Goal: Entertainment & Leisure: Consume media (video, audio)

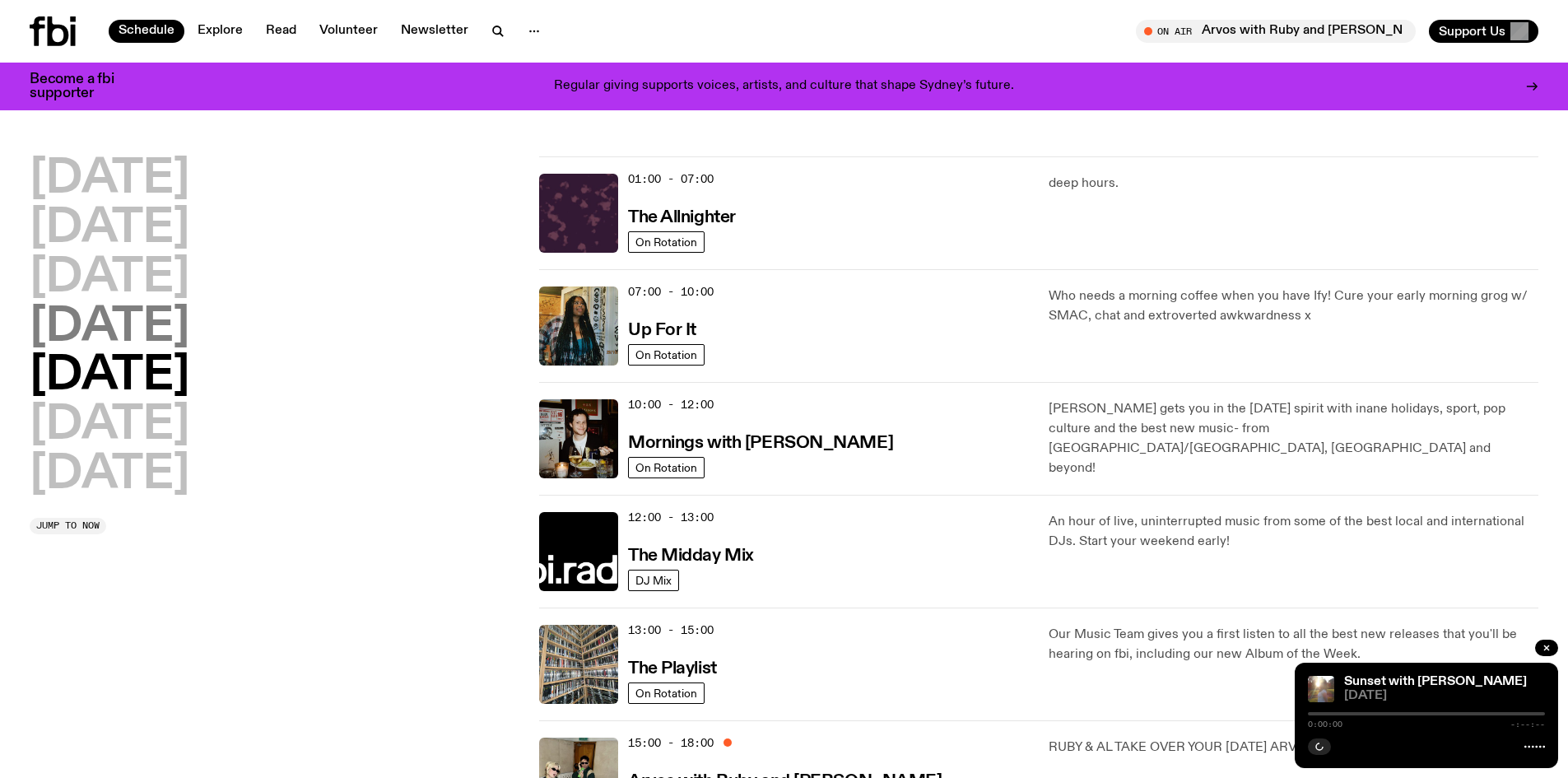
click at [112, 334] on h2 "Thursday" at bounding box center [109, 327] width 159 height 46
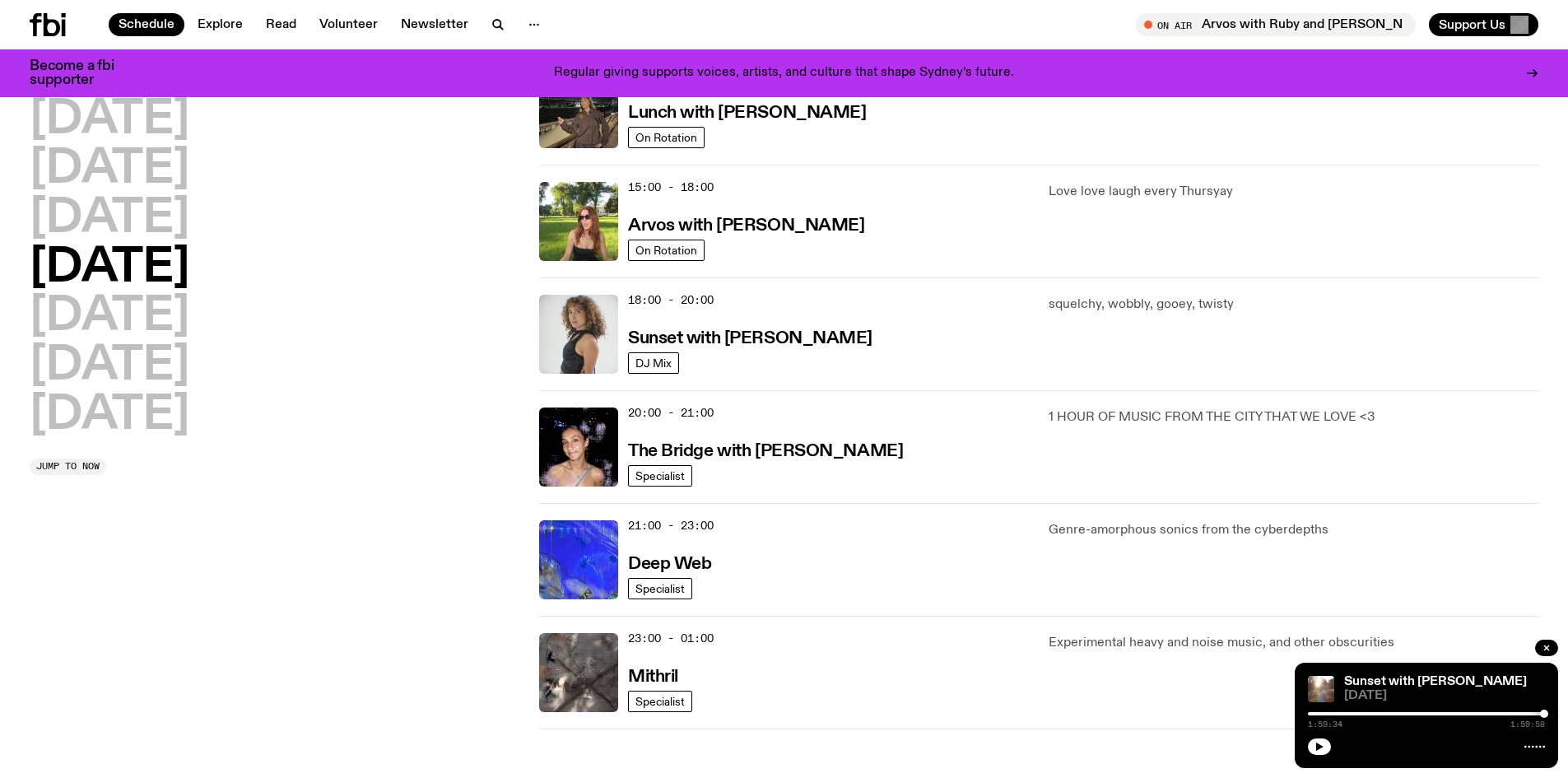
scroll to position [480, 0]
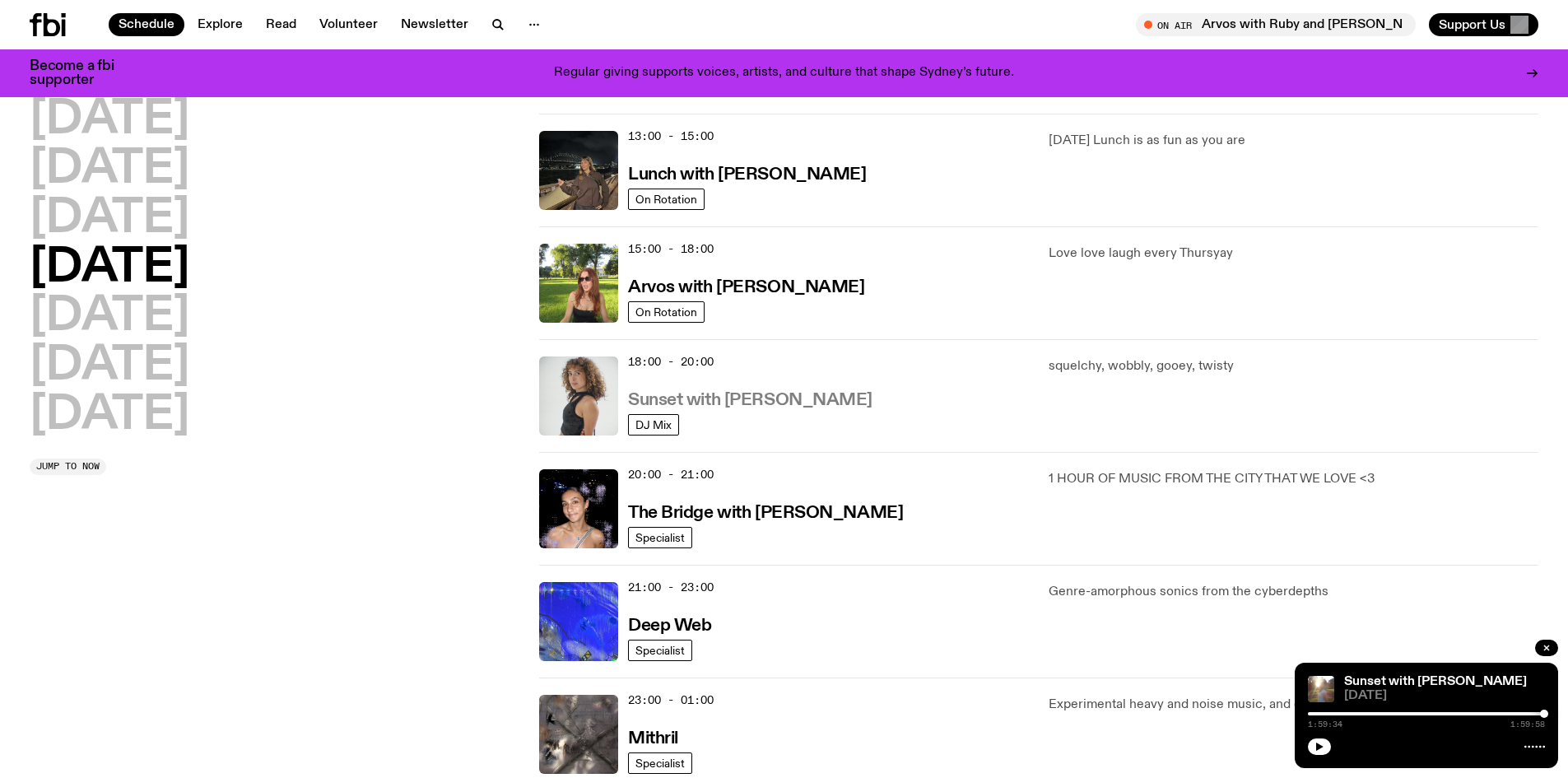
click at [725, 397] on h3 "Sunset with Tangela" at bounding box center [750, 400] width 245 height 17
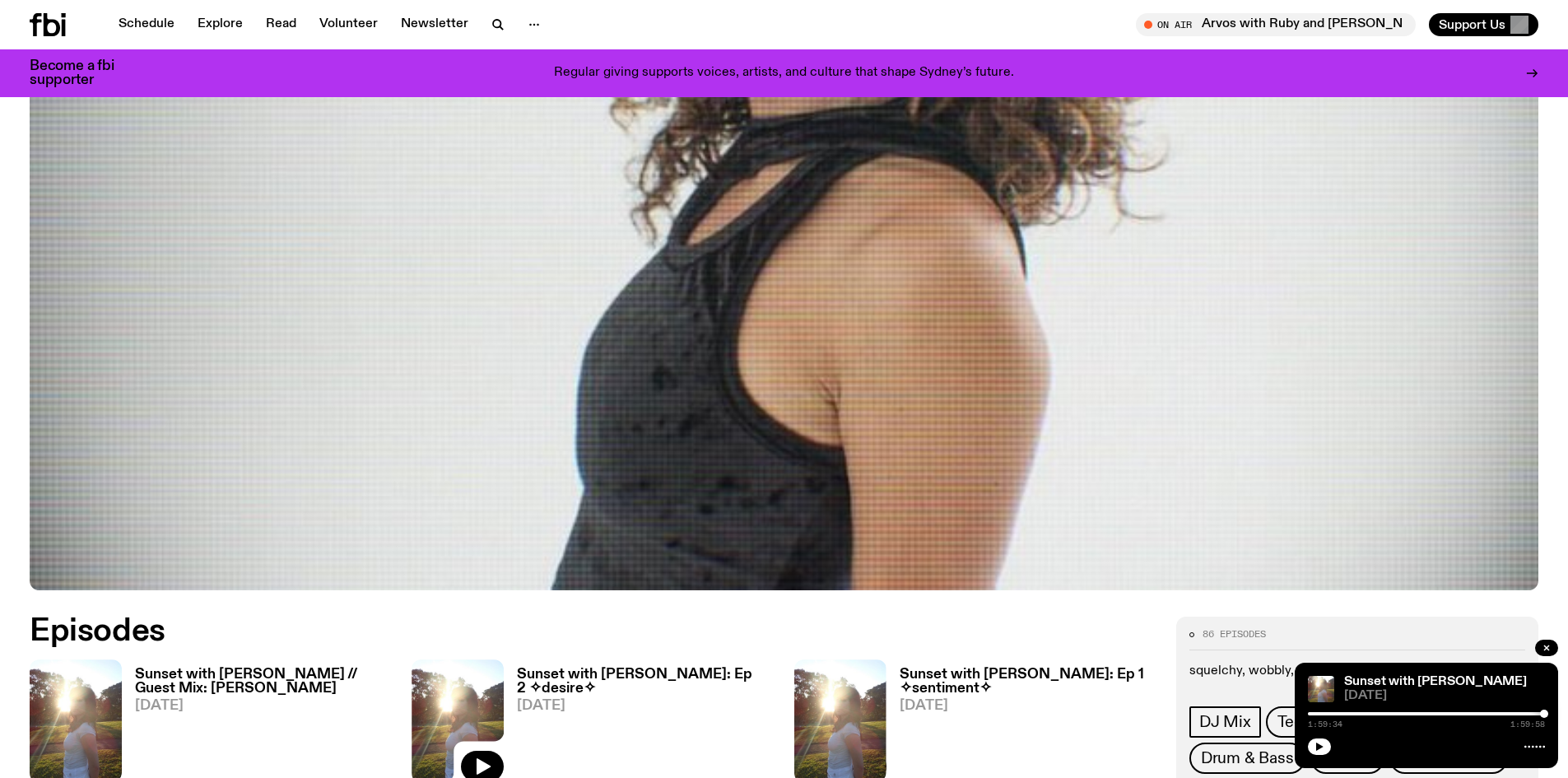
scroll to position [810, 0]
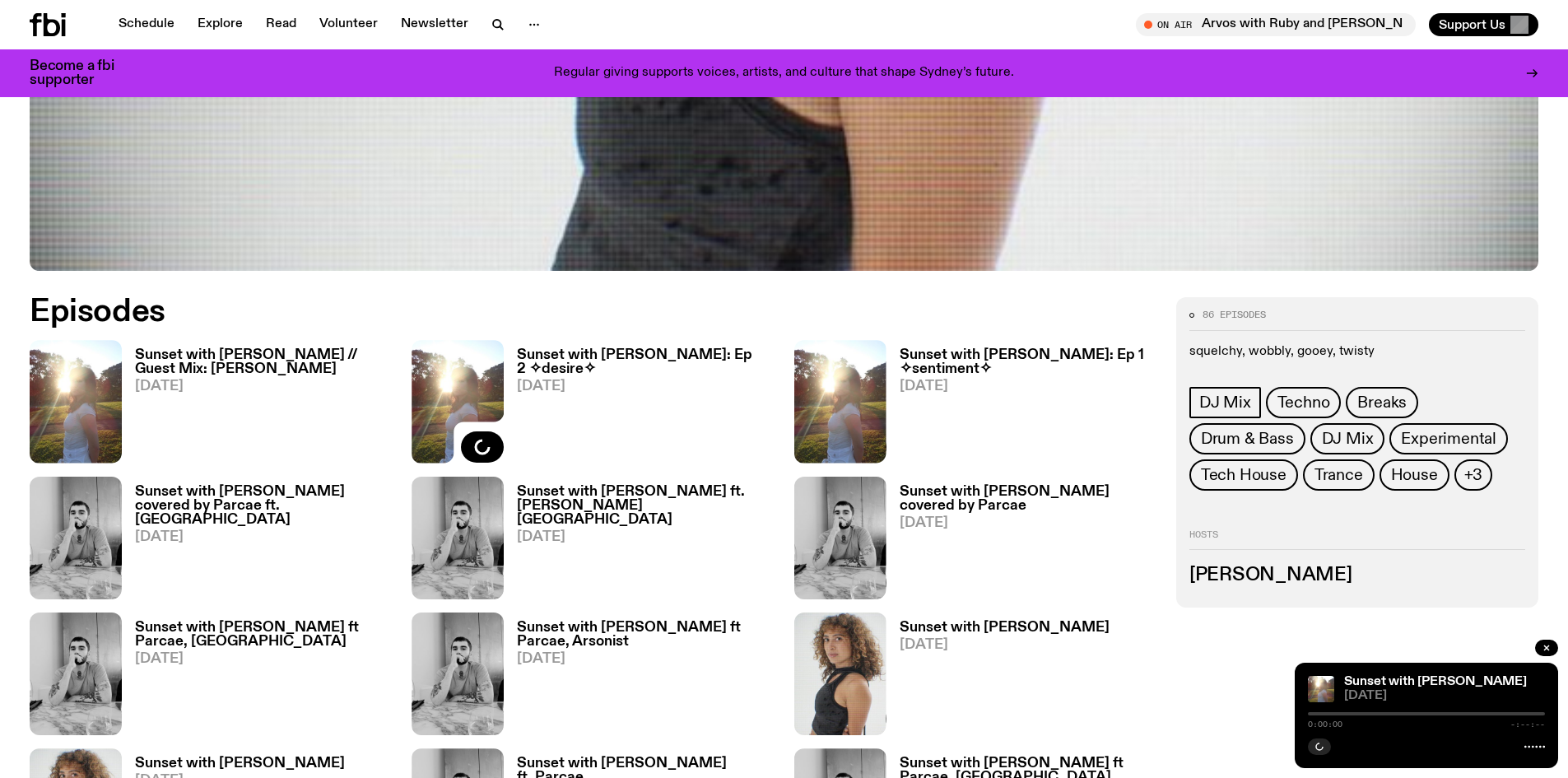
scroll to position [810, 0]
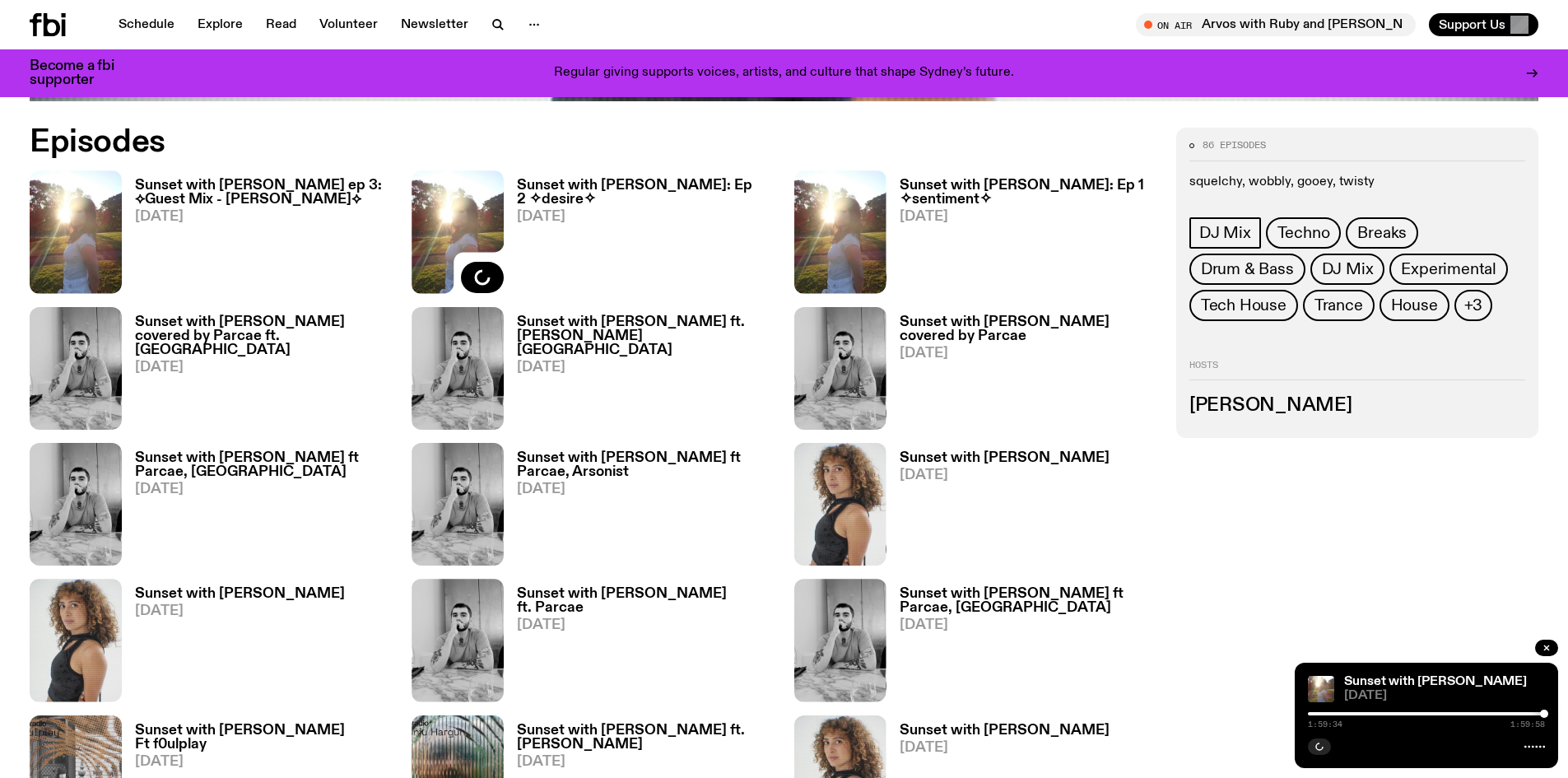
scroll to position [975, 0]
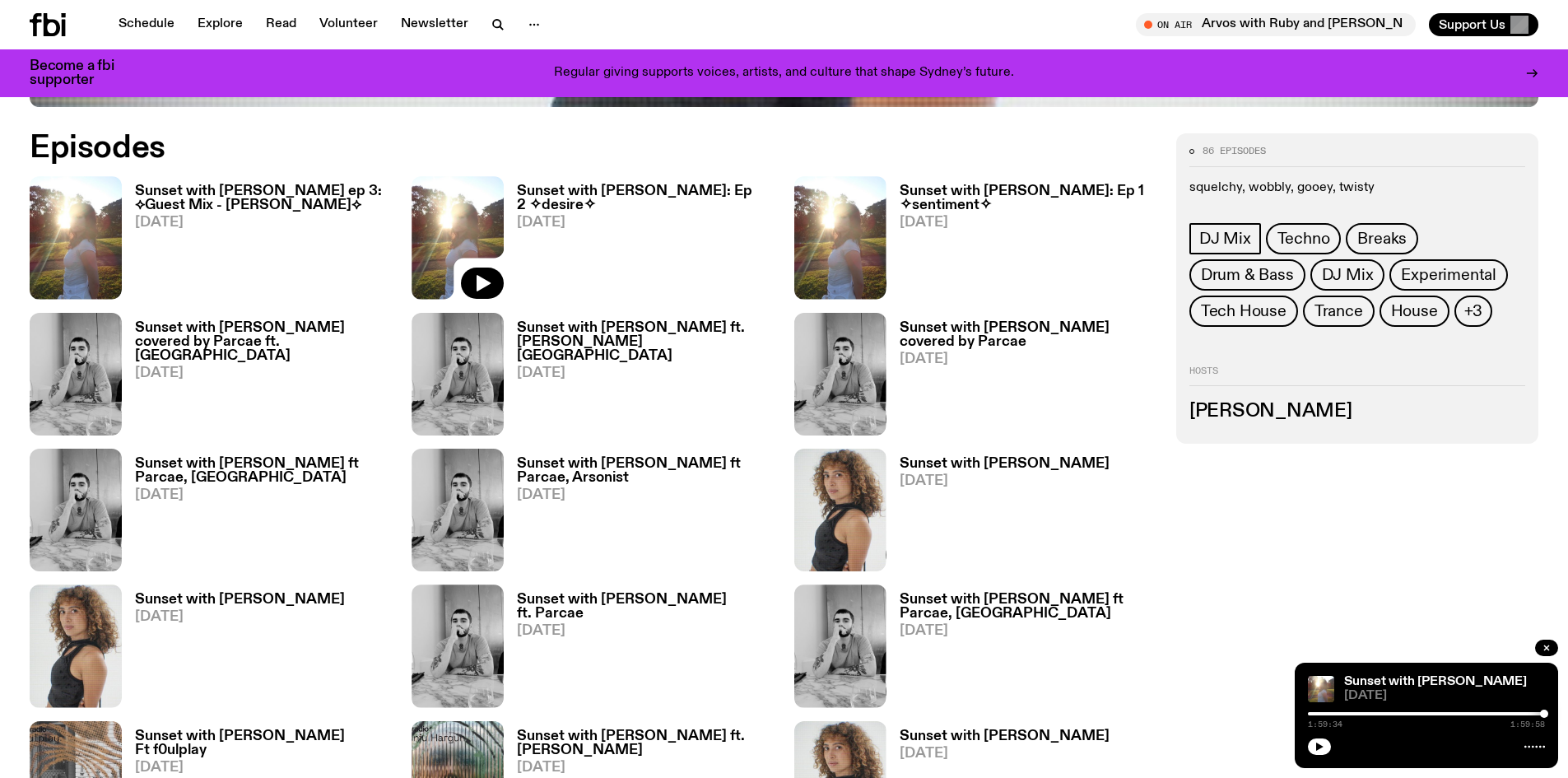
click at [704, 192] on h3 "Sunset with [PERSON_NAME]: Ep 2 ✧desire✧" at bounding box center [645, 198] width 256 height 28
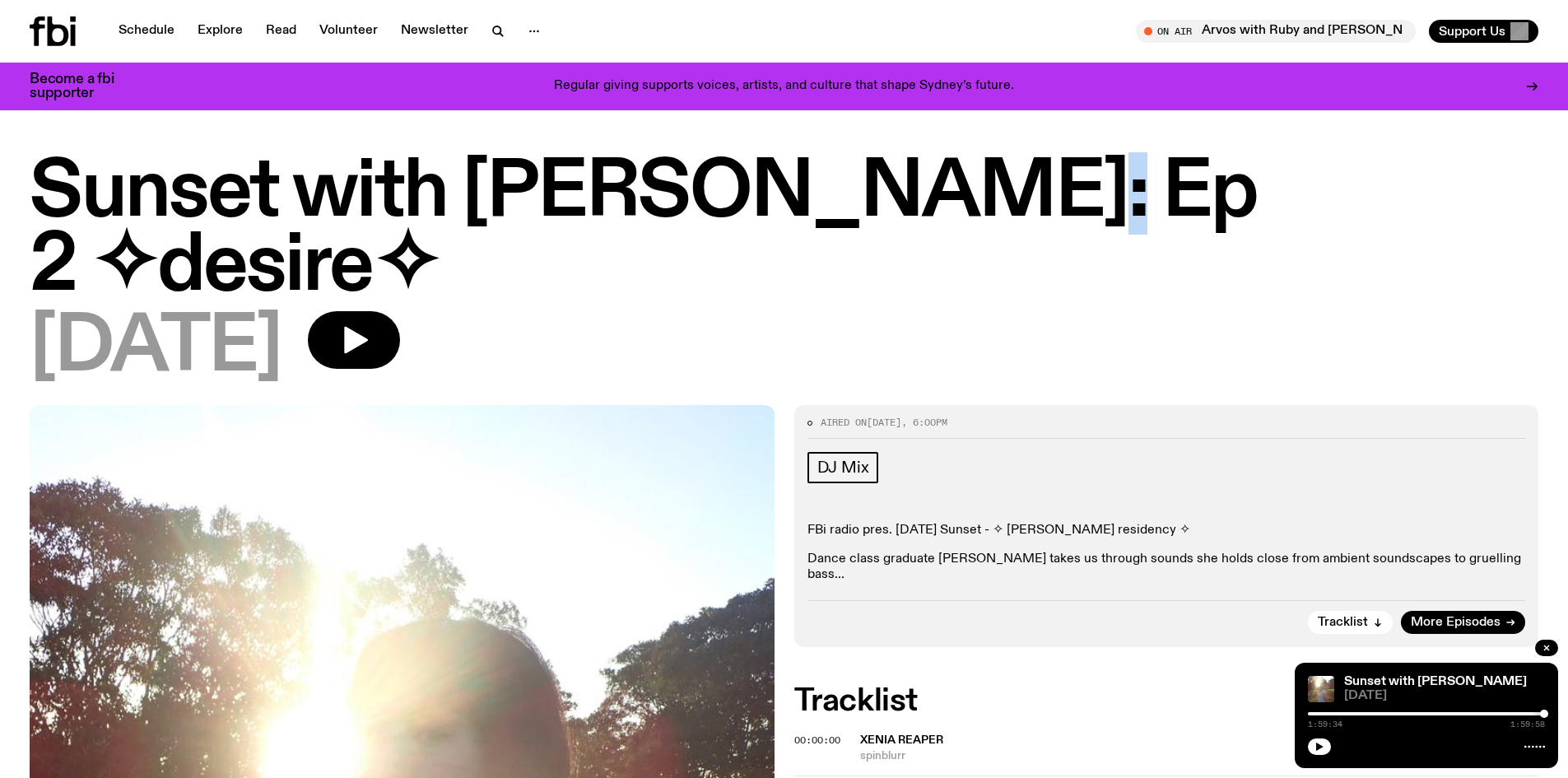
drag, startPoint x: 820, startPoint y: 171, endPoint x: 875, endPoint y: 188, distance: 57.6
click at [875, 188] on h1 "Sunset with [PERSON_NAME]: Ep 2 ✧desire✧" at bounding box center [784, 230] width 1509 height 148
copy h1 "✧"
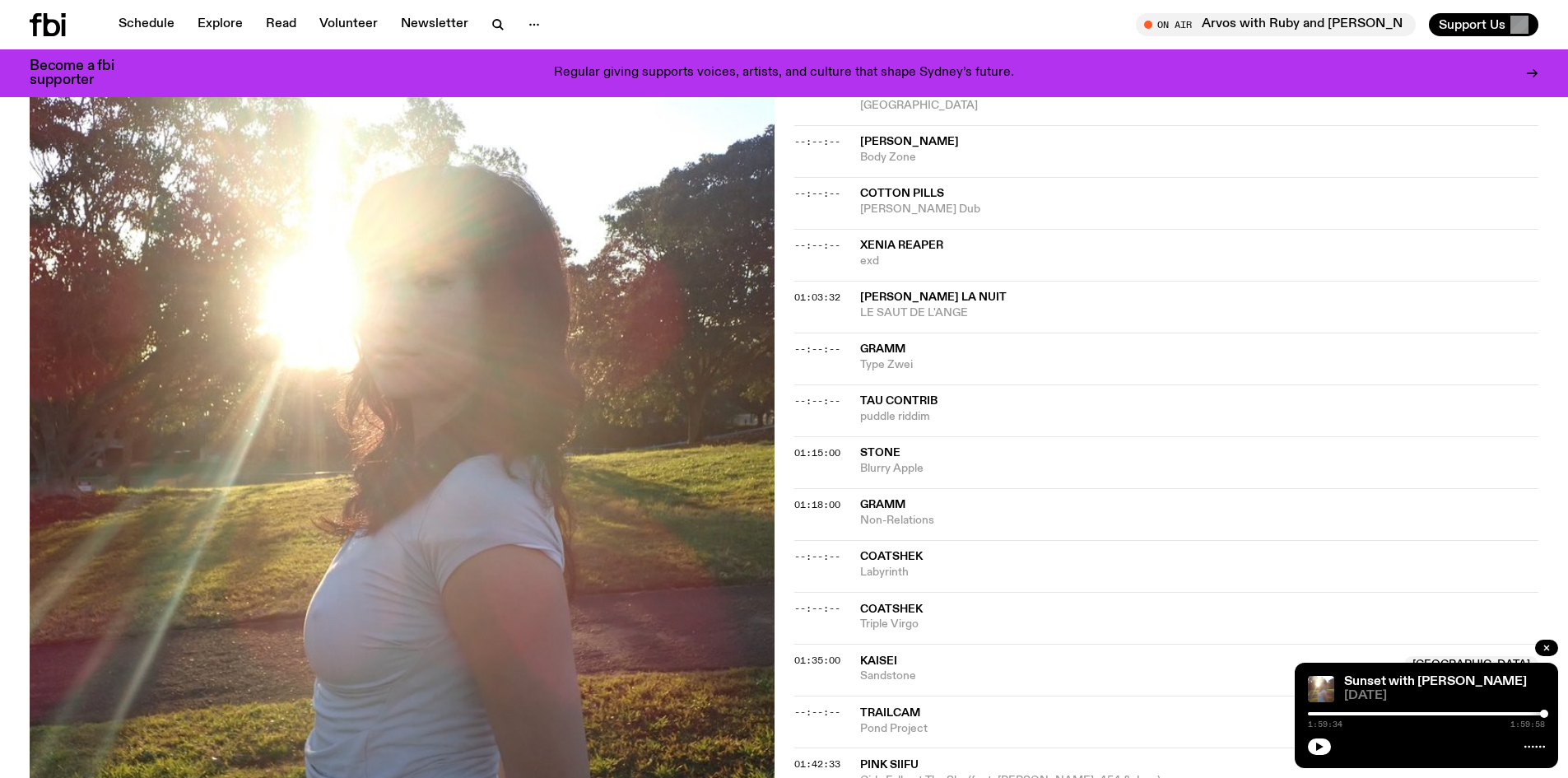
scroll to position [1551, 0]
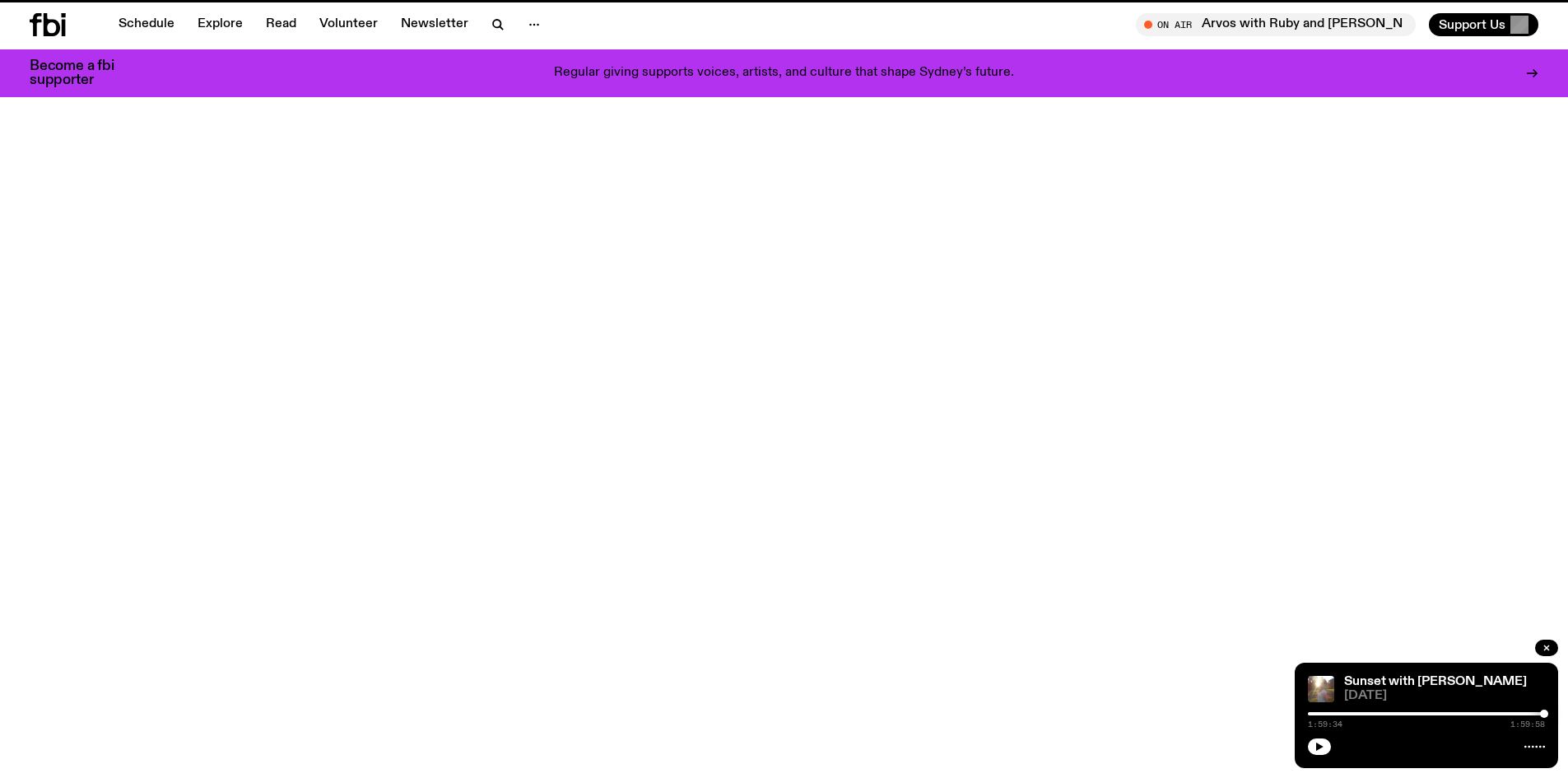
scroll to position [975, 0]
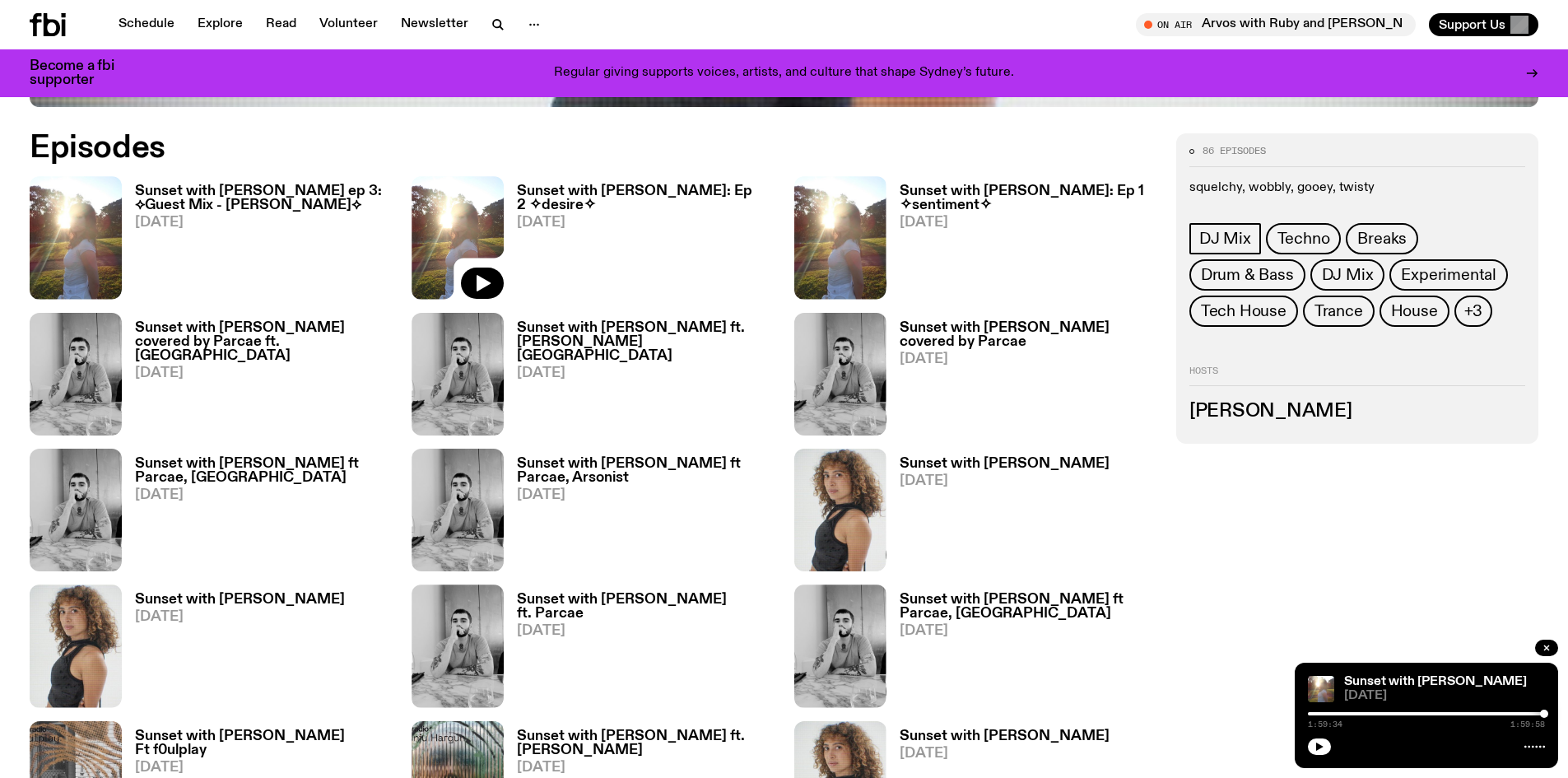
click at [989, 197] on h3 "Sunset with [PERSON_NAME]: Ep 1 ✧sentiment✧" at bounding box center [1027, 198] width 256 height 28
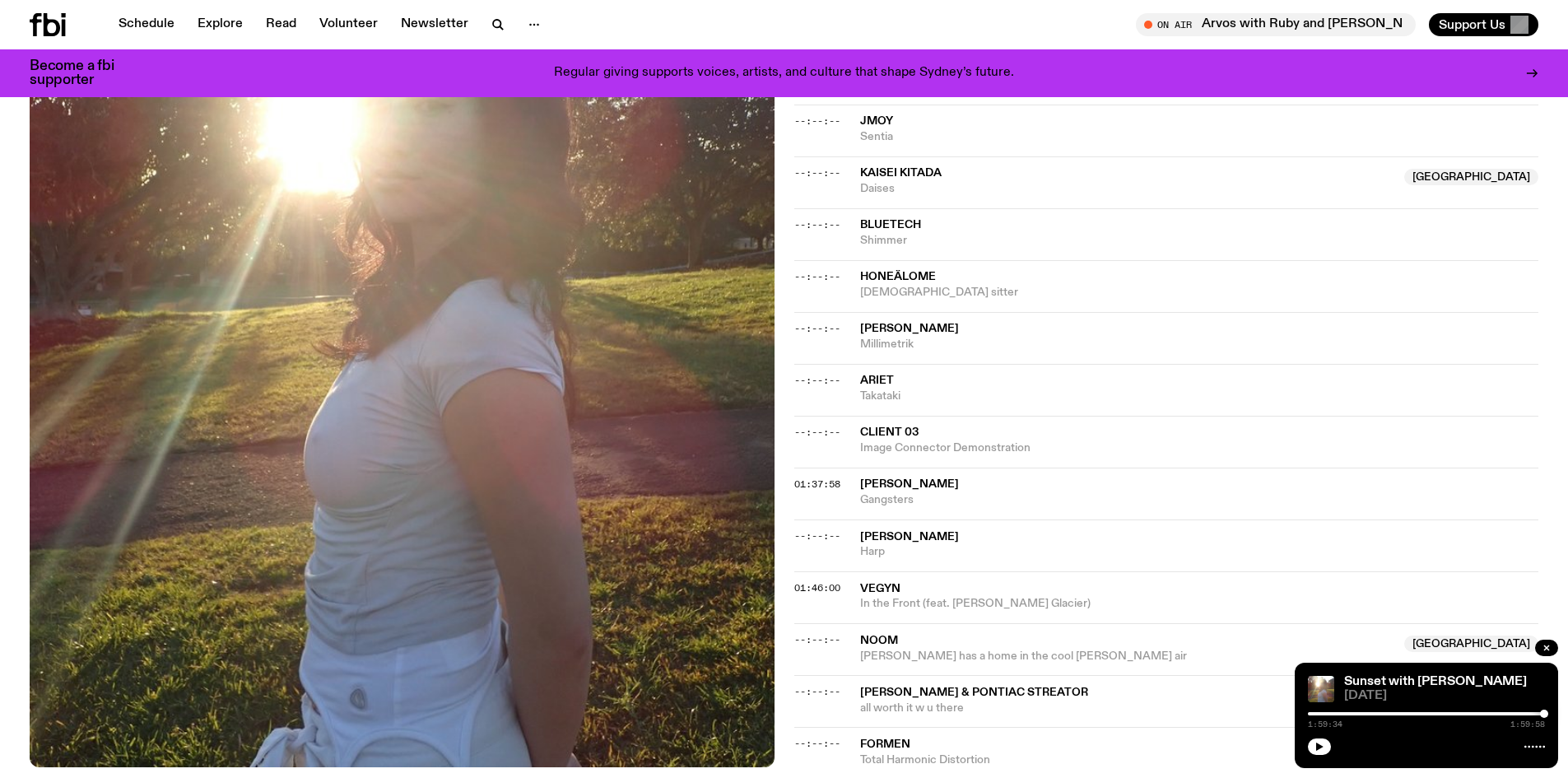
scroll to position [1477, 0]
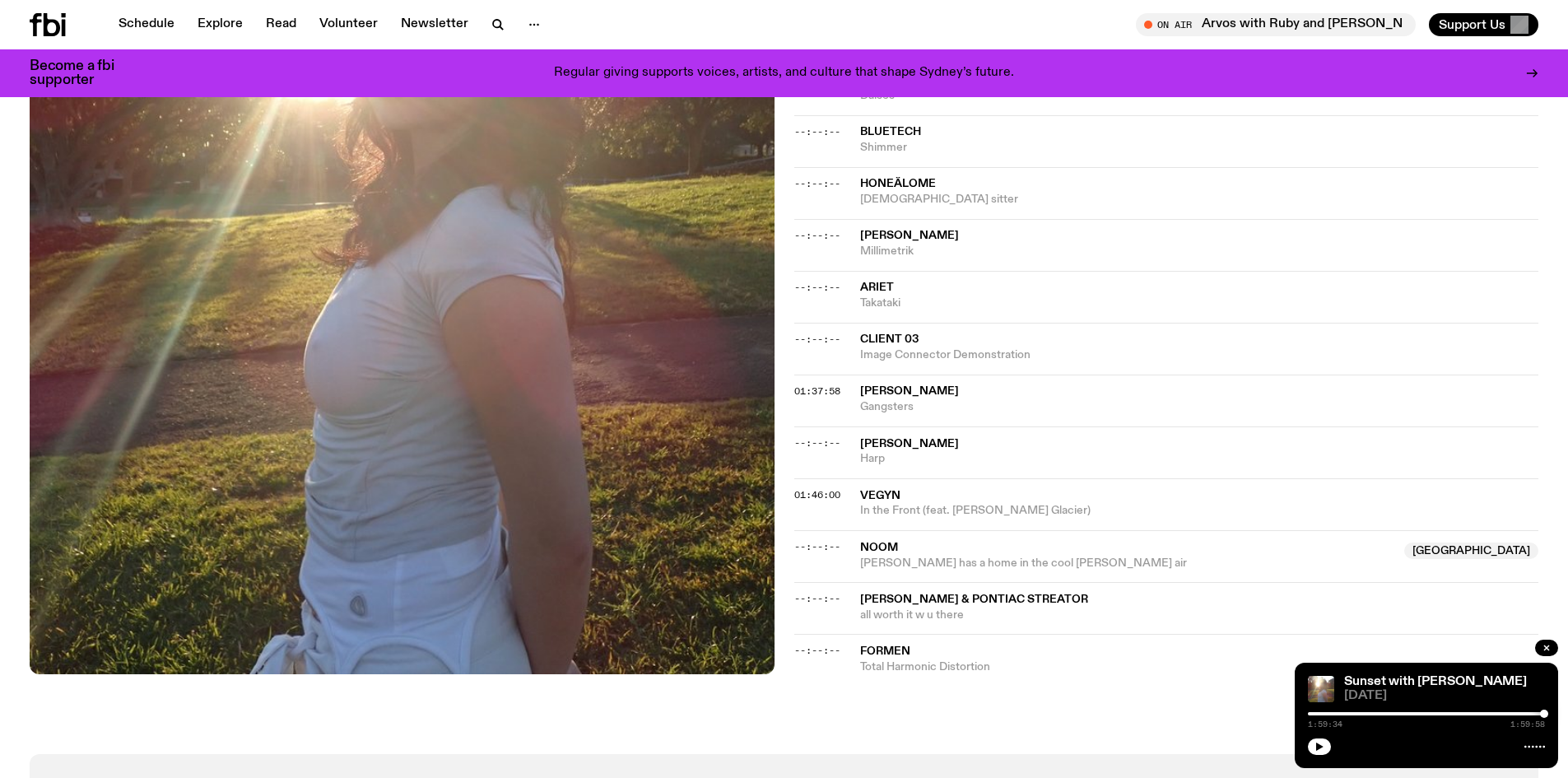
click at [34, 27] on icon at bounding box center [35, 25] width 12 height 23
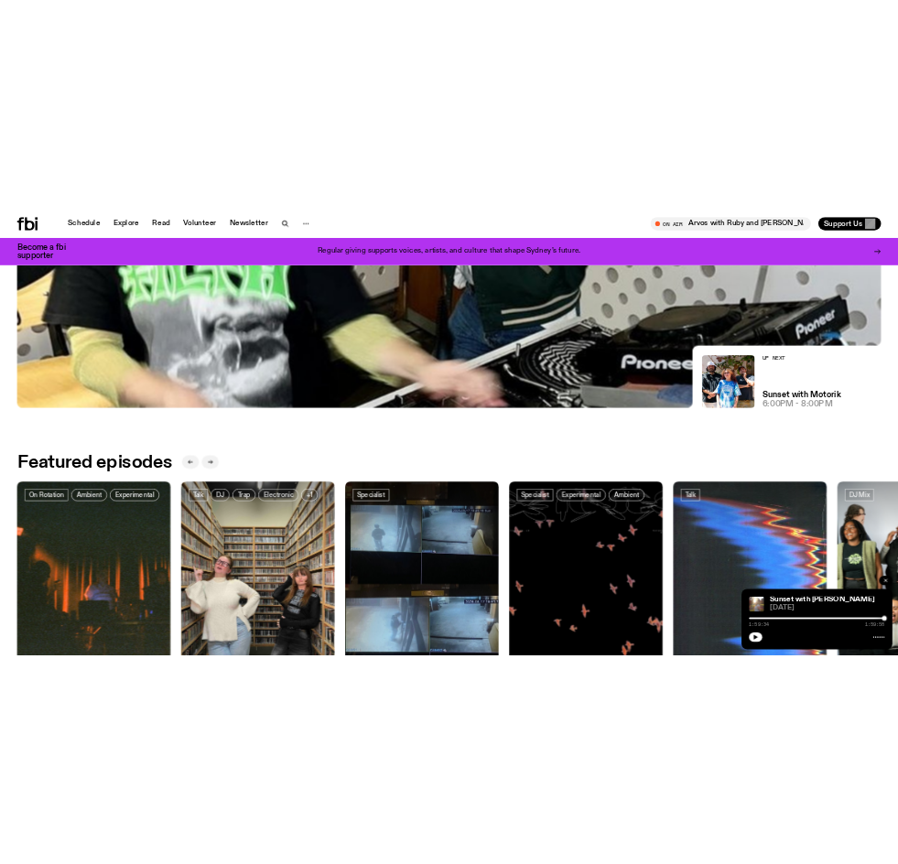
scroll to position [992, 0]
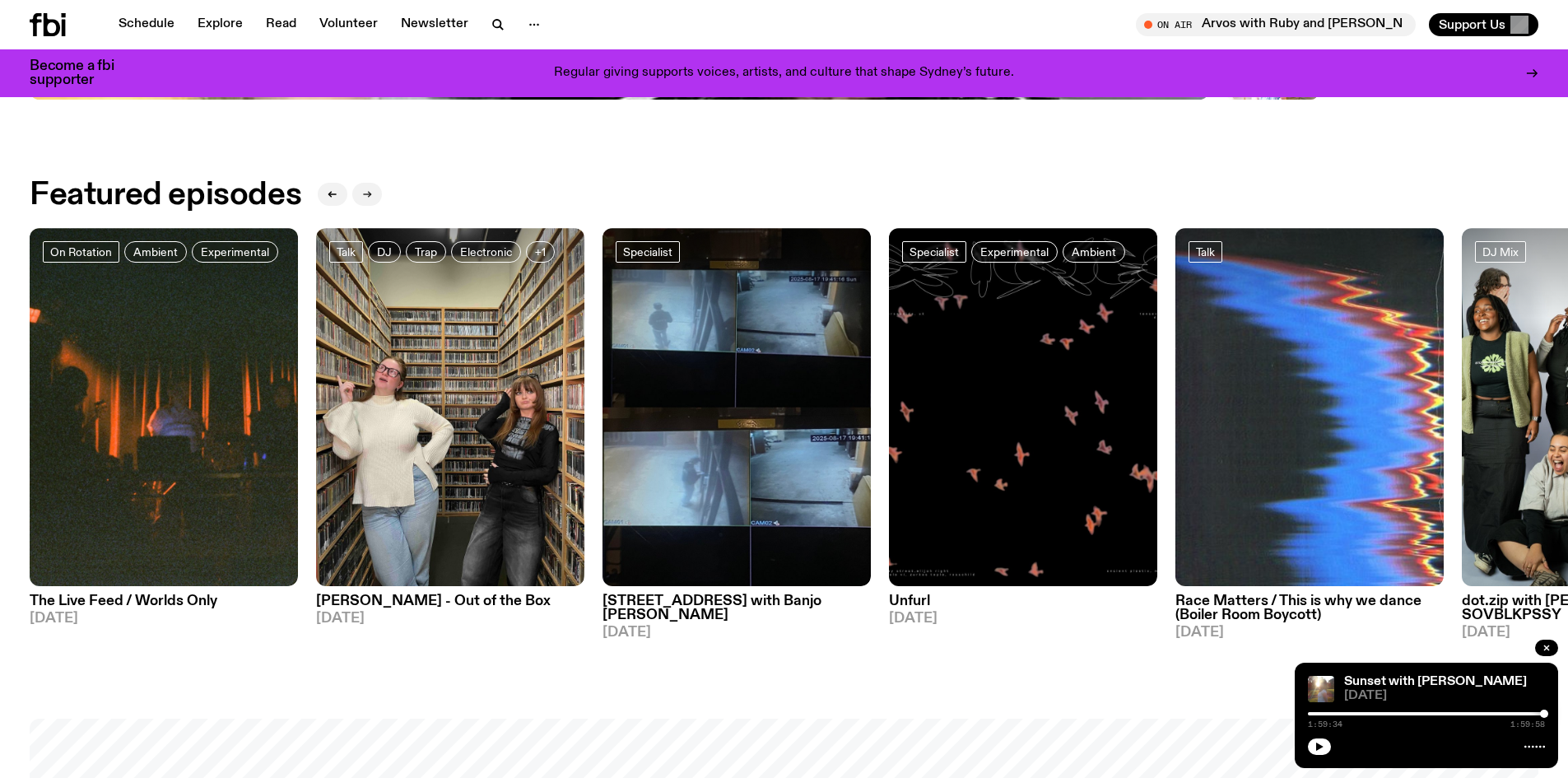
click at [372, 201] on button "button" at bounding box center [367, 194] width 30 height 23
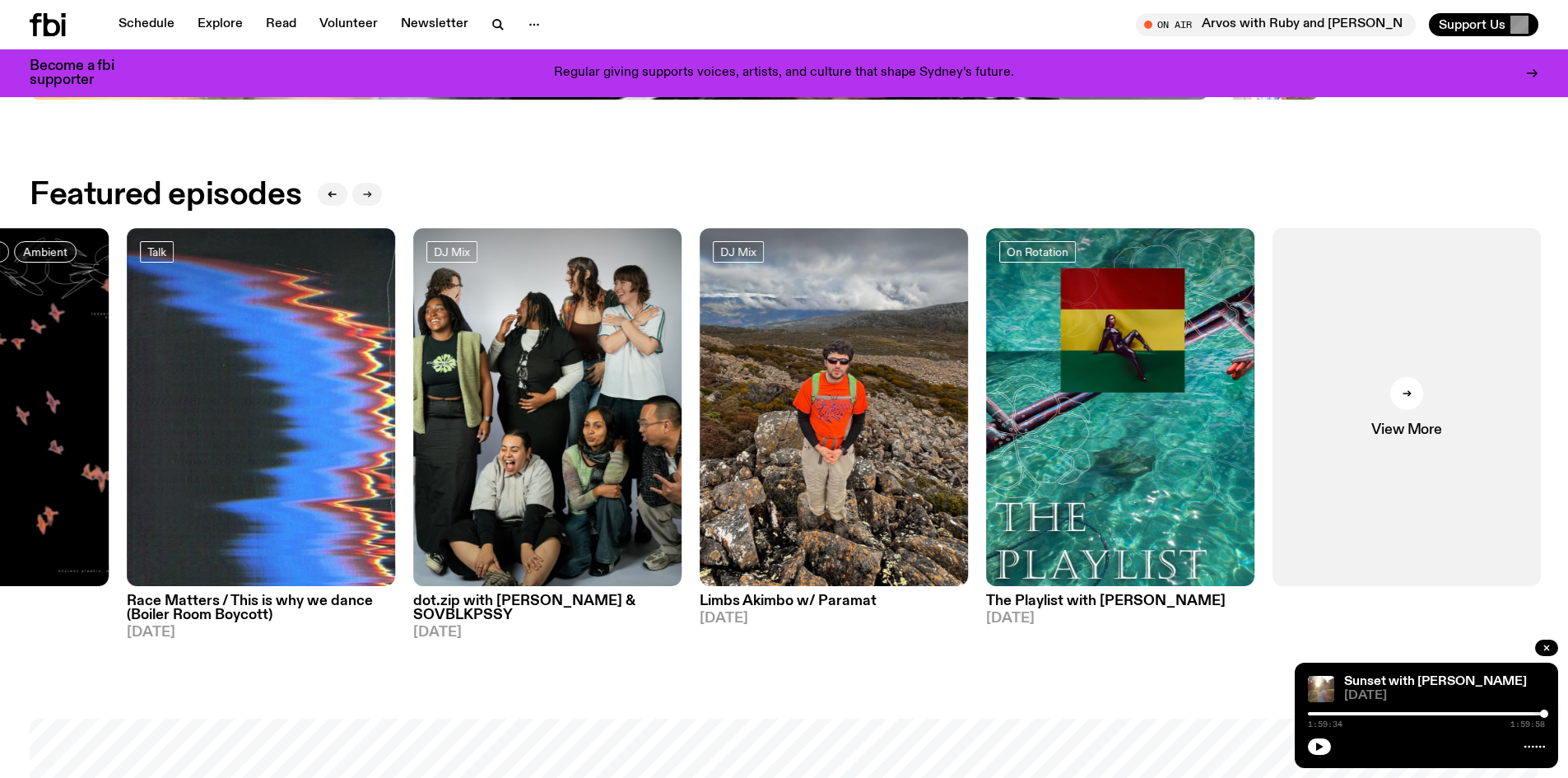
click at [372, 201] on button "button" at bounding box center [367, 194] width 30 height 23
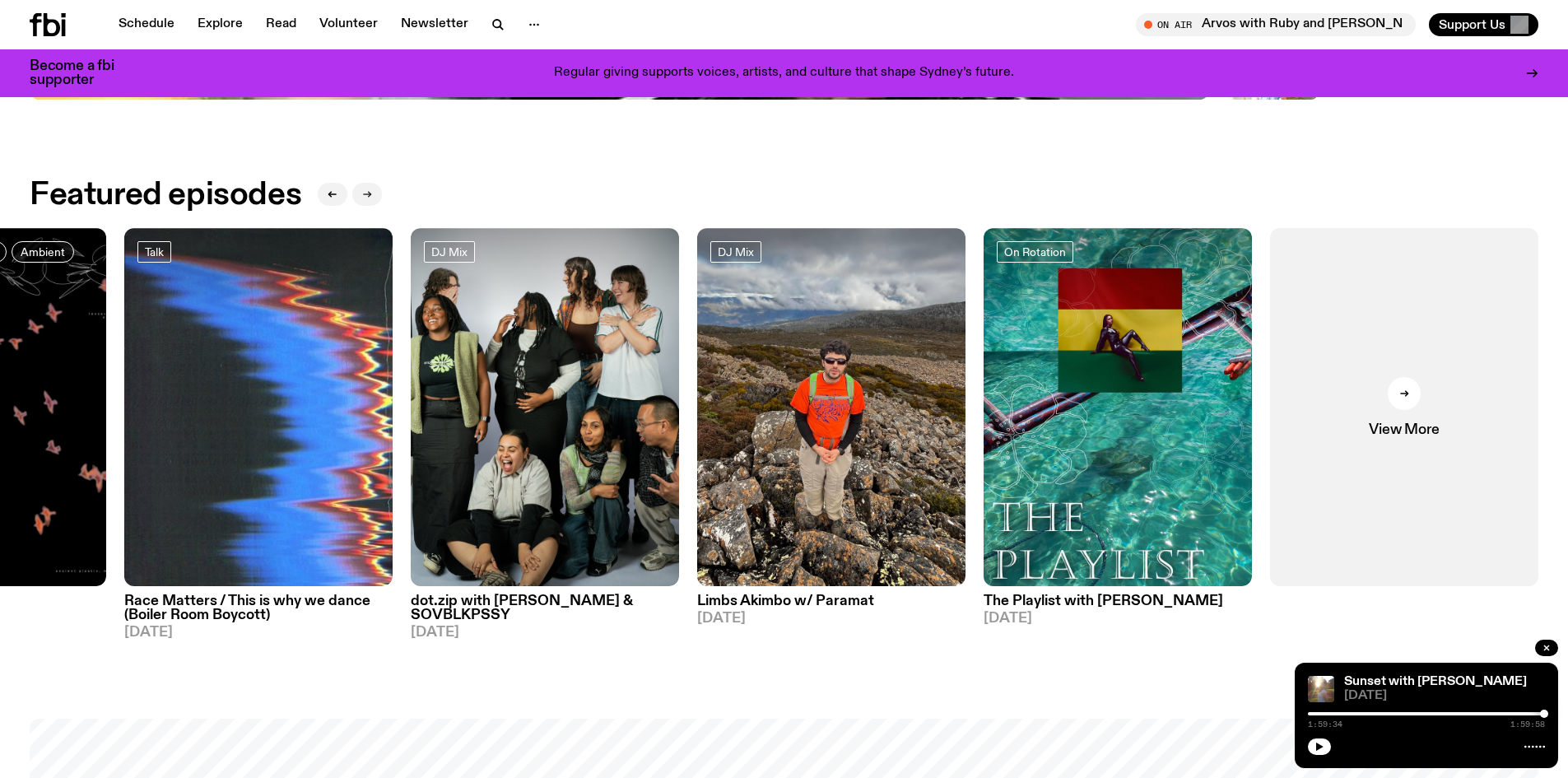
click at [372, 201] on button "button" at bounding box center [367, 194] width 30 height 23
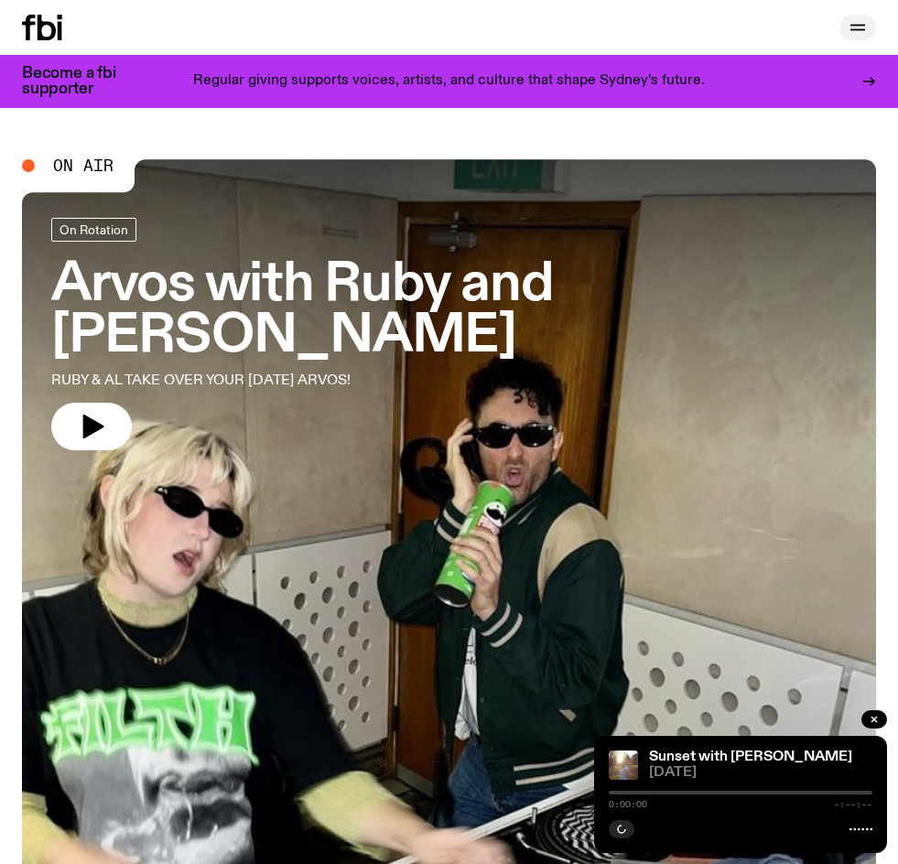
click at [854, 20] on icon "button" at bounding box center [857, 27] width 22 height 22
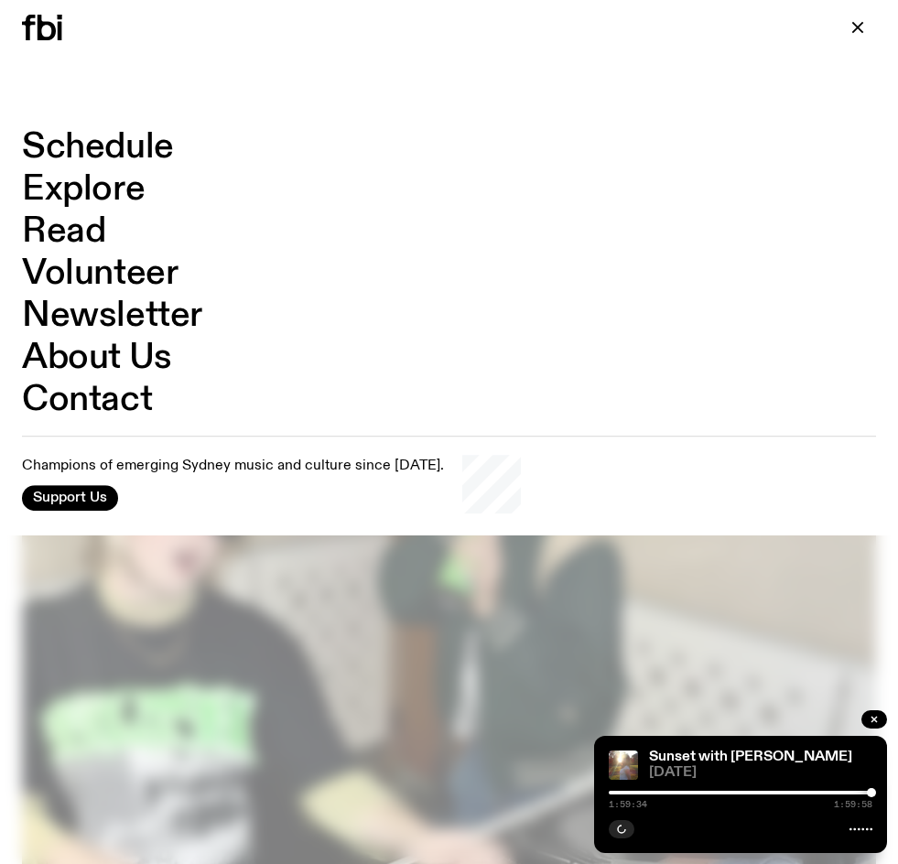
scroll to position [992, 0]
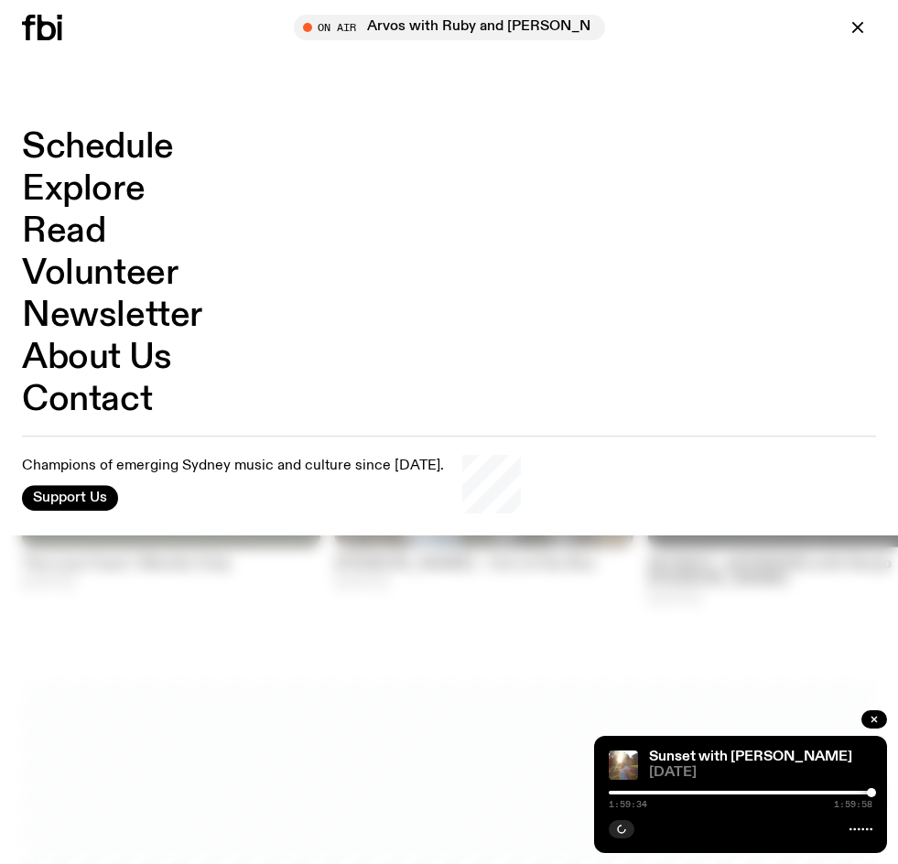
click at [114, 155] on link "Schedule" at bounding box center [98, 147] width 152 height 35
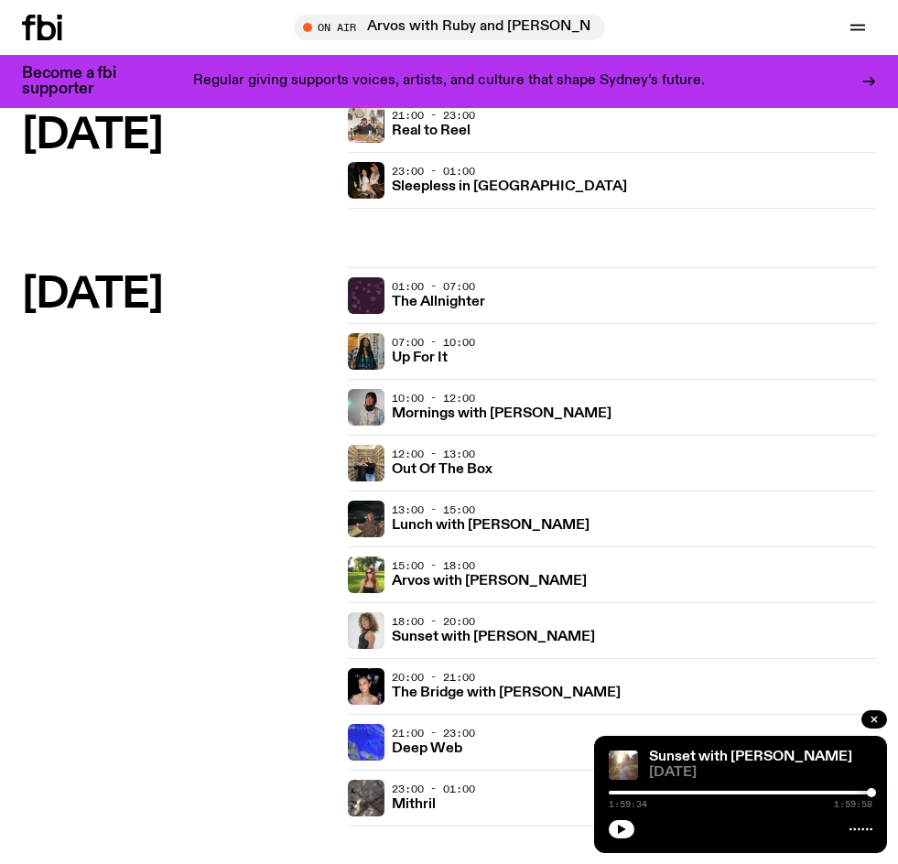
scroll to position [1921, 0]
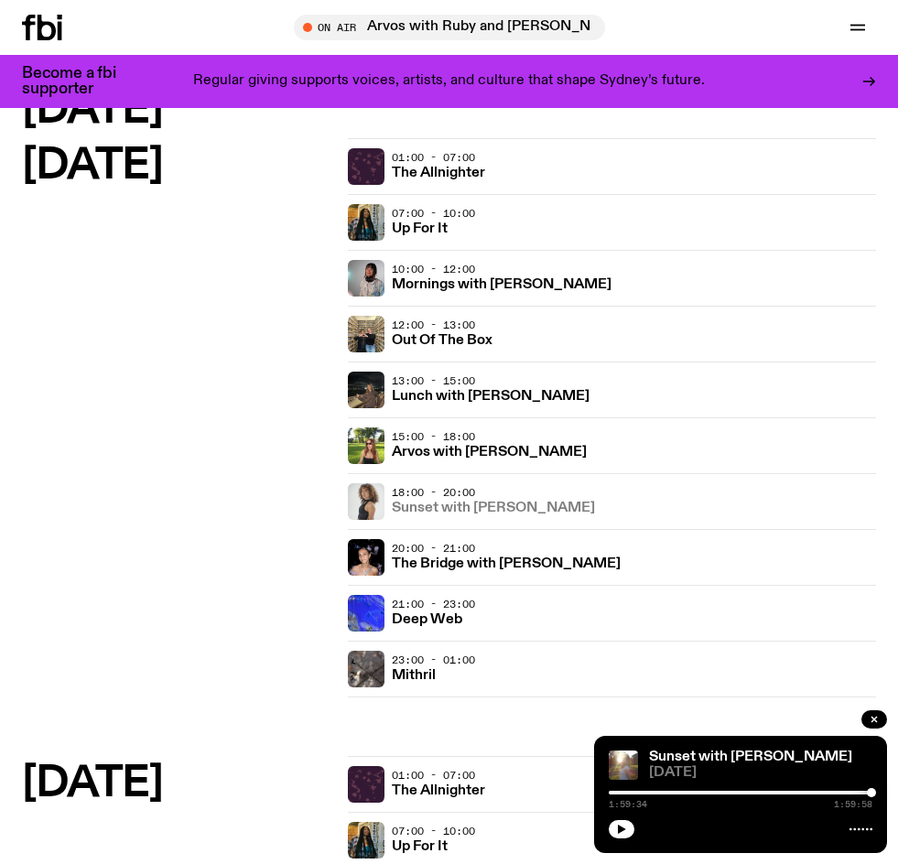
click at [509, 500] on link "Sunset with [PERSON_NAME]" at bounding box center [493, 506] width 203 height 17
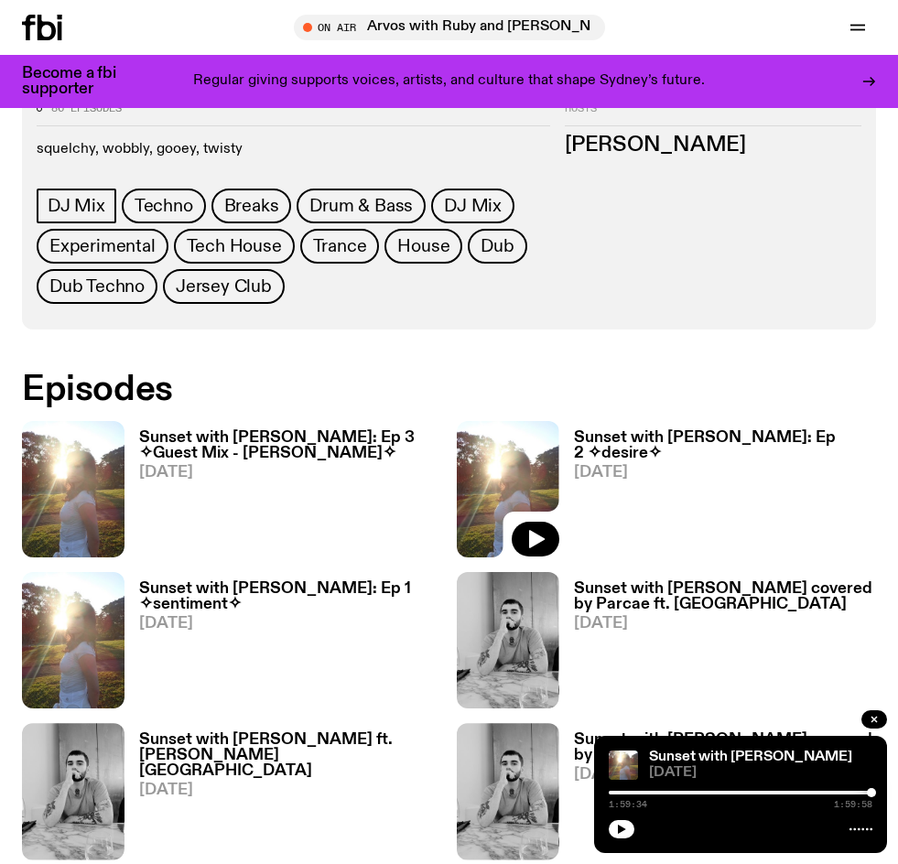
scroll to position [915, 0]
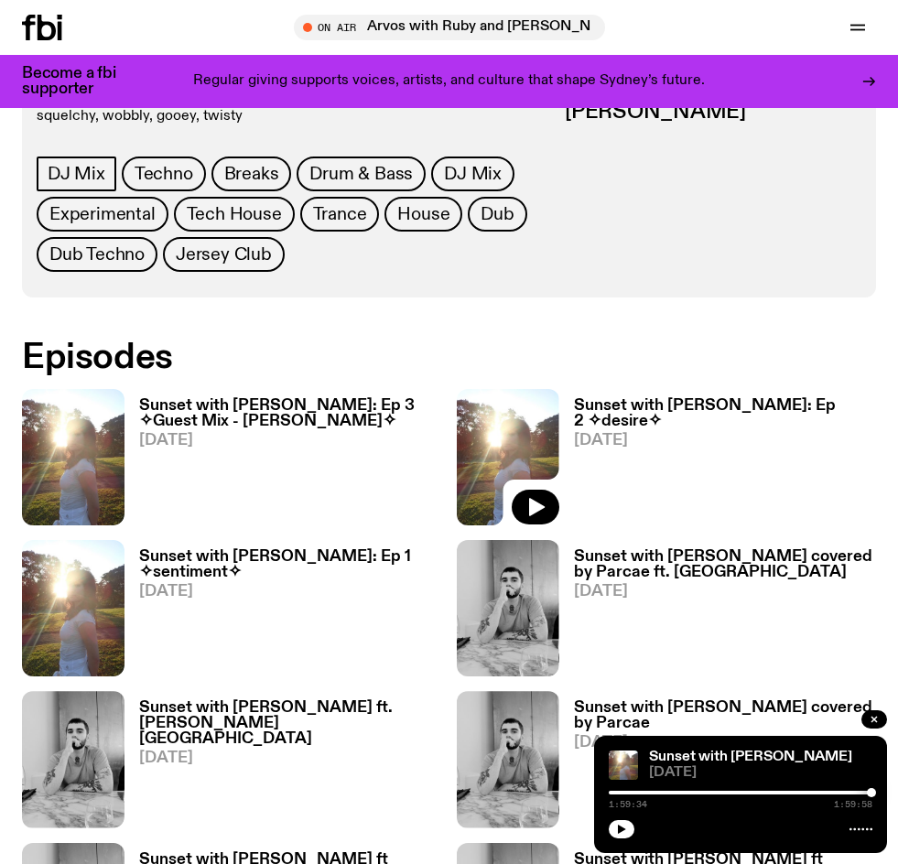
click at [274, 398] on h3 "Sunset with [PERSON_NAME]: Ep 3 ✧Guest Mix - [PERSON_NAME]✧" at bounding box center [290, 413] width 303 height 31
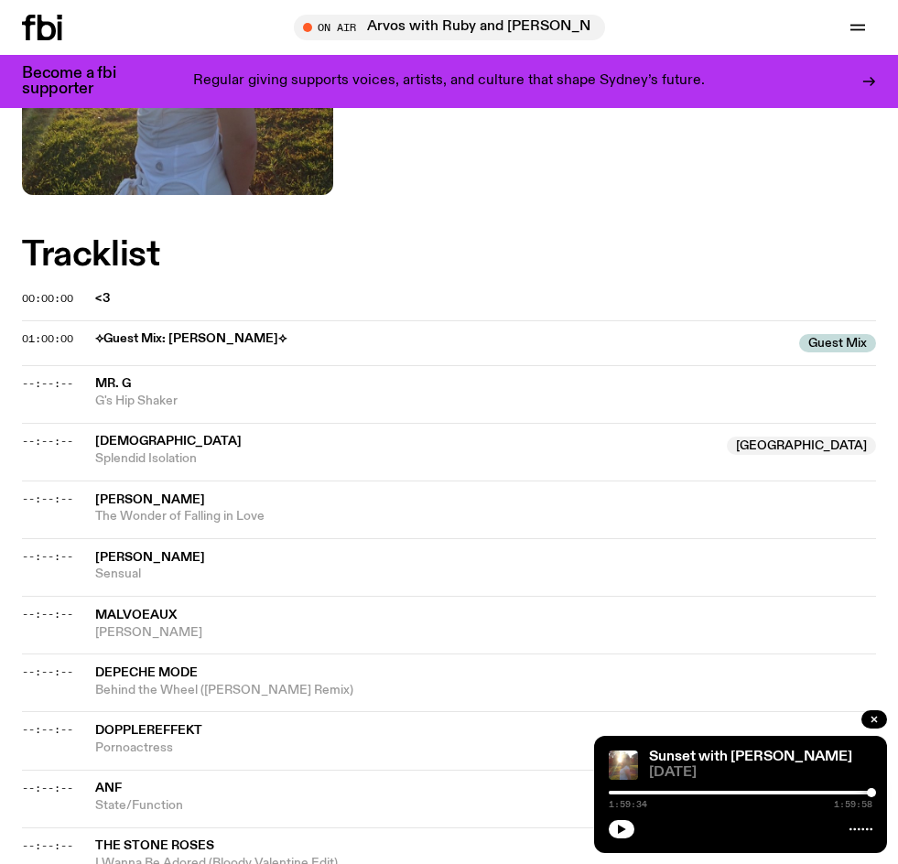
scroll to position [732, 0]
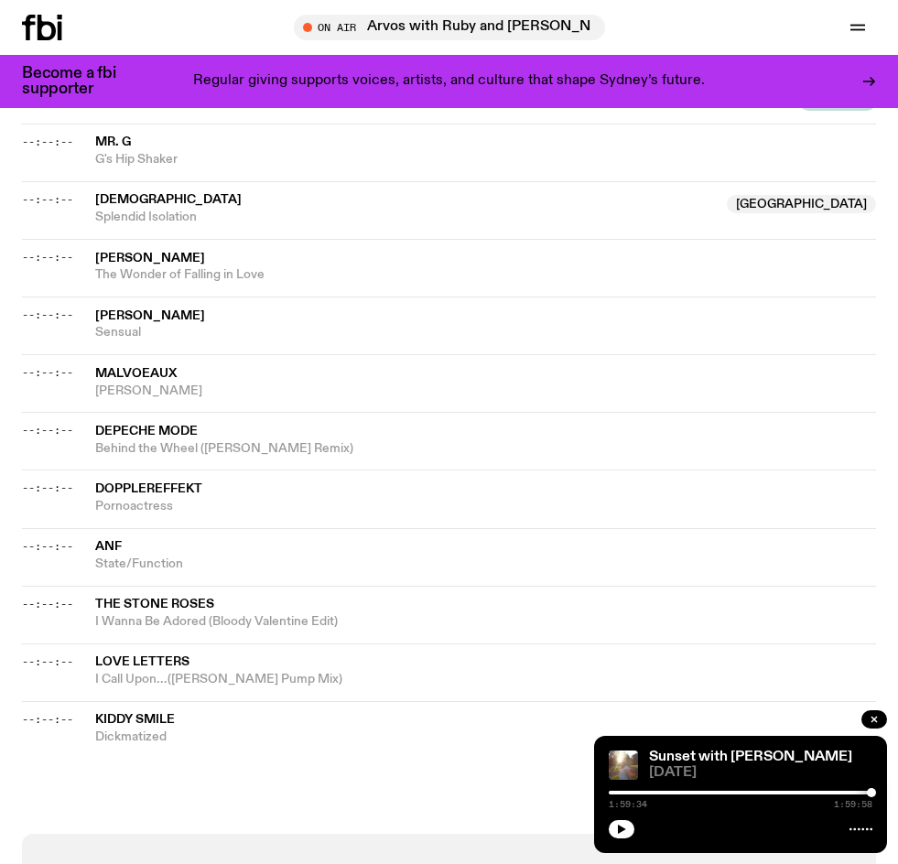
scroll to position [1006, 0]
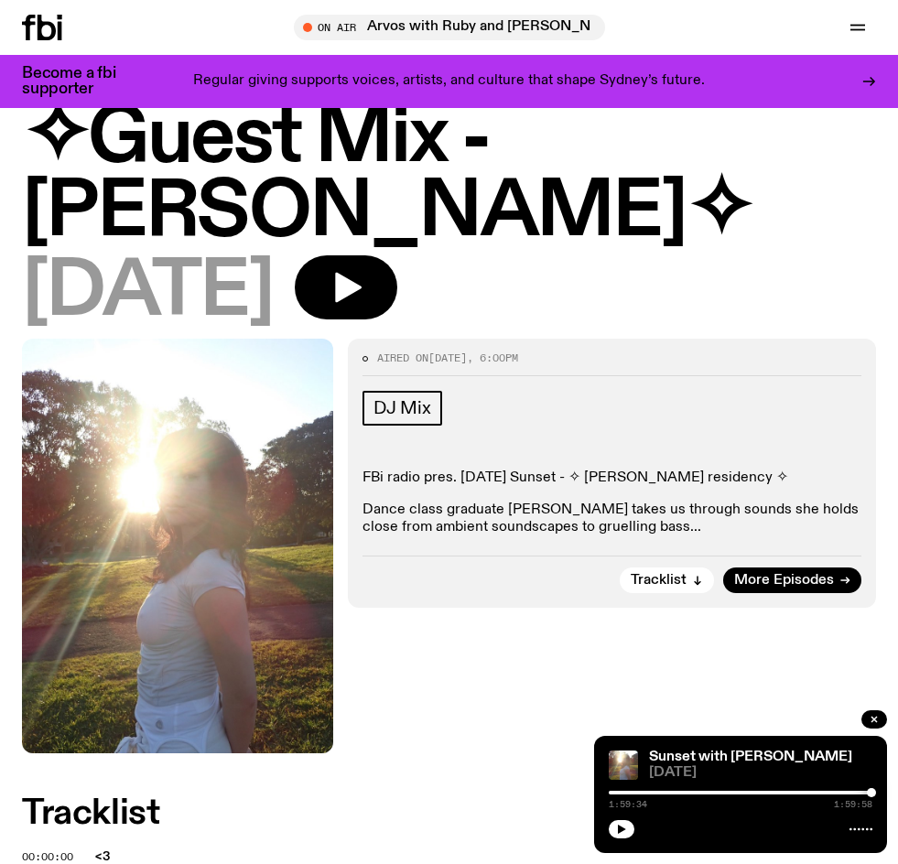
scroll to position [91, 0]
